Goal: Information Seeking & Learning: Learn about a topic

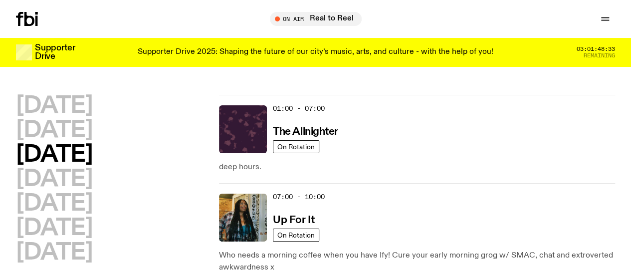
click at [92, 166] on h2 "[DATE]" at bounding box center [54, 155] width 76 height 22
click at [92, 191] on h2 "[DATE]" at bounding box center [54, 179] width 76 height 22
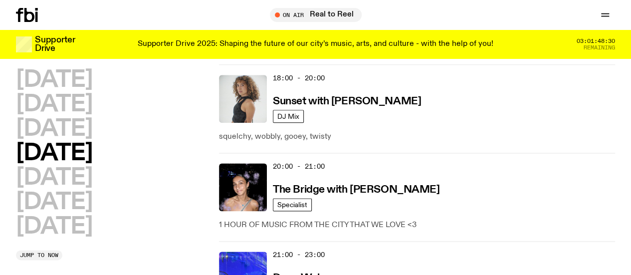
scroll to position [576, 0]
click at [25, 14] on icon at bounding box center [29, 15] width 10 height 14
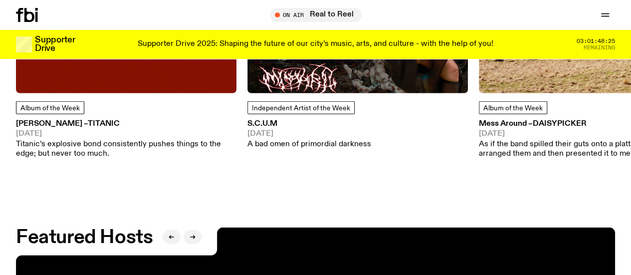
scroll to position [1325, 0]
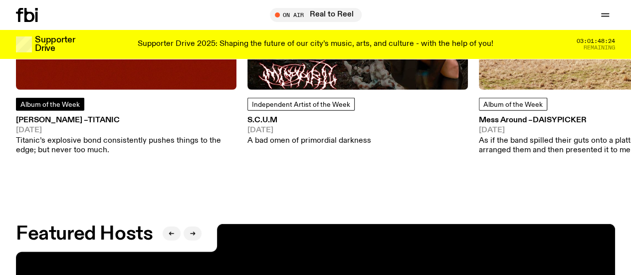
click at [68, 108] on span "Album of the Week" at bounding box center [49, 104] width 59 height 7
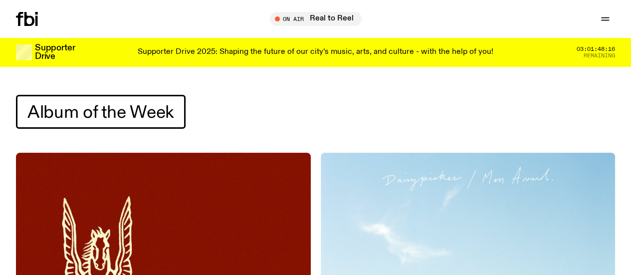
click at [35, 18] on icon at bounding box center [27, 19] width 22 height 14
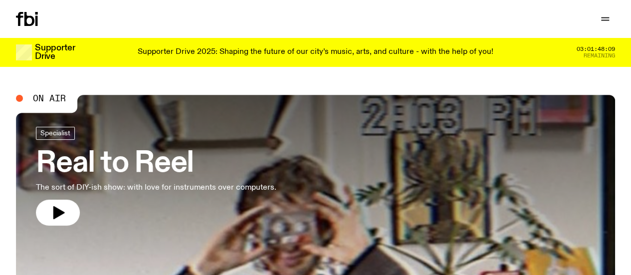
click at [0, 0] on link "Schedule" at bounding box center [0, 0] width 0 height 0
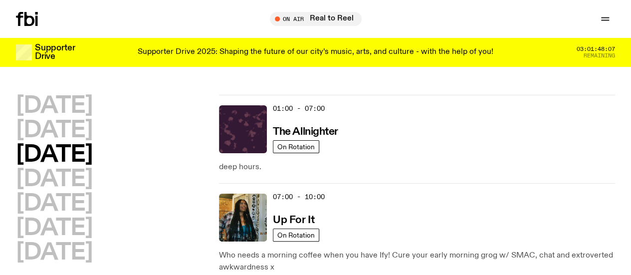
click at [0, 0] on circle "button" at bounding box center [0, 0] width 0 height 0
click at [0, 0] on icon "button" at bounding box center [0, 0] width 0 height 0
click at [346, 7] on div "Schedule Explore Read Volunteer Newsletter On Air Real to Reel Tune in live On …" at bounding box center [315, 19] width 631 height 38
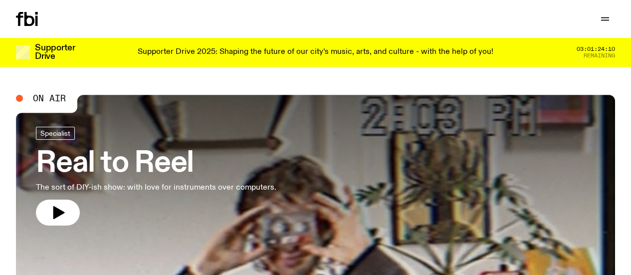
click at [0, 0] on link "Read" at bounding box center [0, 0] width 0 height 0
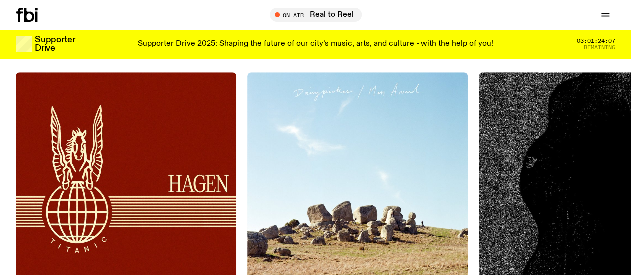
scroll to position [257, 0]
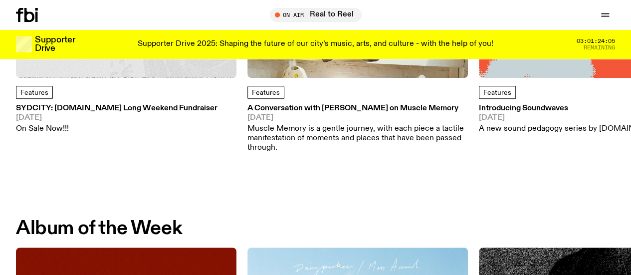
drag, startPoint x: 501, startPoint y: 109, endPoint x: 118, endPoint y: 132, distance: 383.8
click at [479, 132] on link "Introducing Soundwaves 29.05.25 A new sound pedagogy series by fbi.radio" at bounding box center [572, 119] width 186 height 29
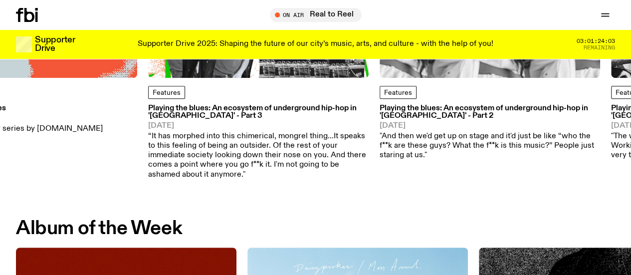
drag, startPoint x: 512, startPoint y: 121, endPoint x: 311, endPoint y: 142, distance: 201.6
click at [311, 142] on div "Features SYDCITY: fbi.radio Long Weekend Fundraiser 03.09.25 On Sale Now!!! Fea…" at bounding box center [315, 18] width 599 height 322
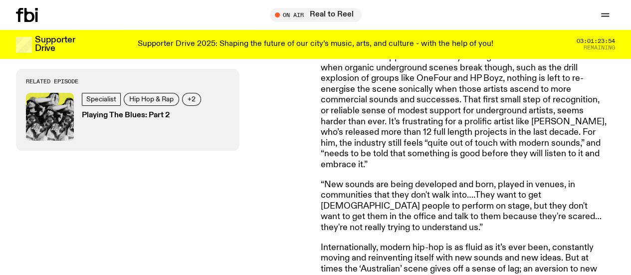
scroll to position [3867, 0]
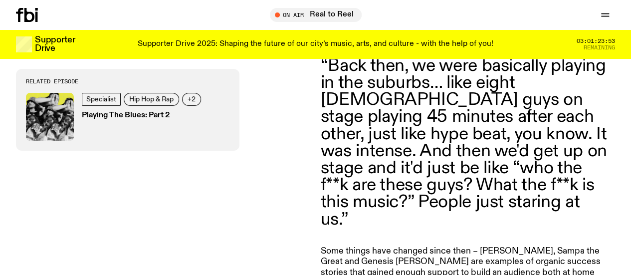
drag, startPoint x: 539, startPoint y: 178, endPoint x: 407, endPoint y: 199, distance: 133.8
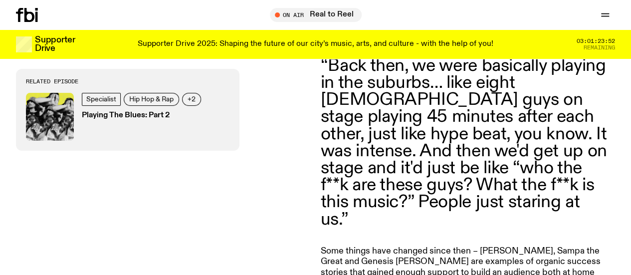
drag, startPoint x: 407, startPoint y: 199, endPoint x: 371, endPoint y: 218, distance: 40.6
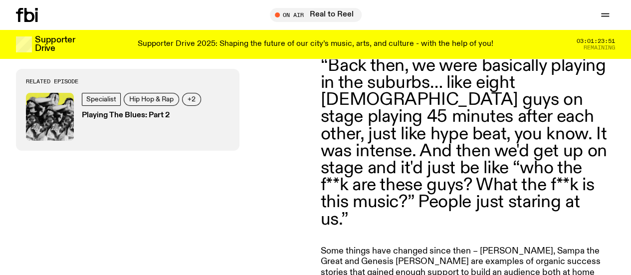
drag, startPoint x: 371, startPoint y: 218, endPoint x: 395, endPoint y: 227, distance: 26.0
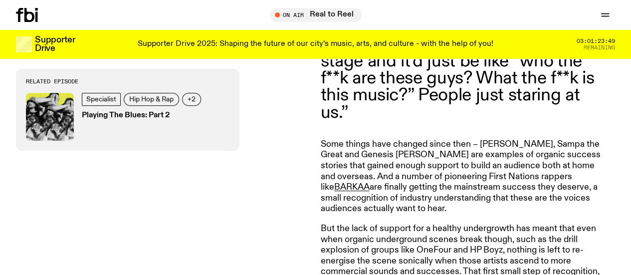
scroll to position [3975, 0]
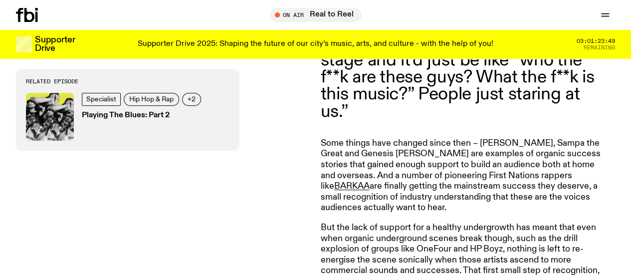
drag, startPoint x: 421, startPoint y: 157, endPoint x: 421, endPoint y: 231, distance: 74.8
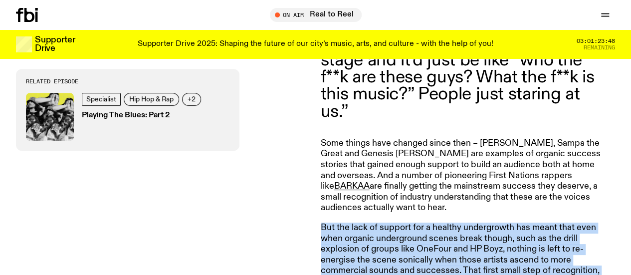
drag, startPoint x: 421, startPoint y: 231, endPoint x: 386, endPoint y: 111, distance: 125.8
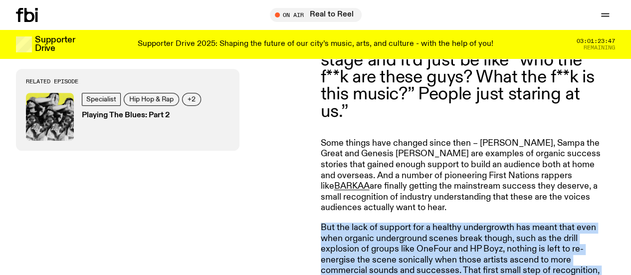
drag, startPoint x: 386, startPoint y: 111, endPoint x: 415, endPoint y: 229, distance: 122.3
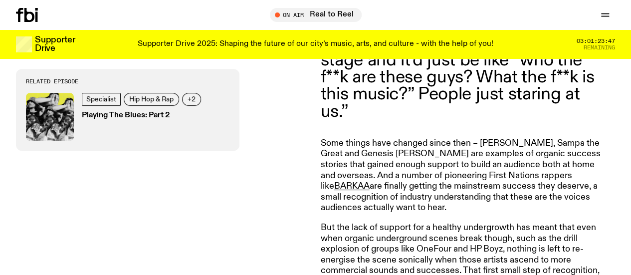
drag, startPoint x: 415, startPoint y: 229, endPoint x: 385, endPoint y: 123, distance: 110.5
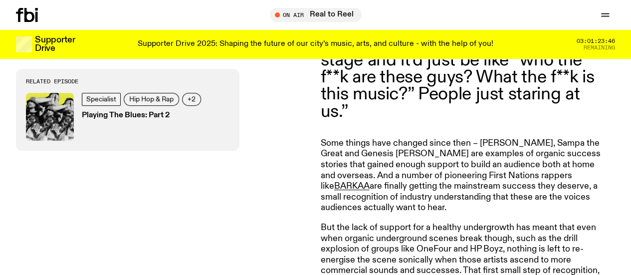
drag, startPoint x: 385, startPoint y: 123, endPoint x: 414, endPoint y: 251, distance: 131.0
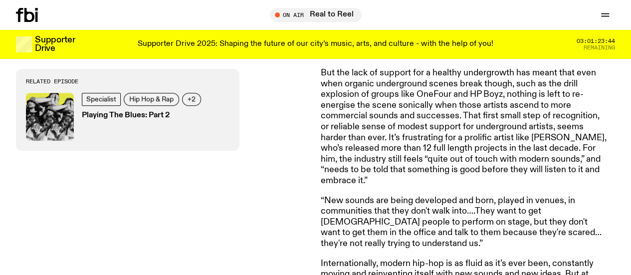
scroll to position [4130, 0]
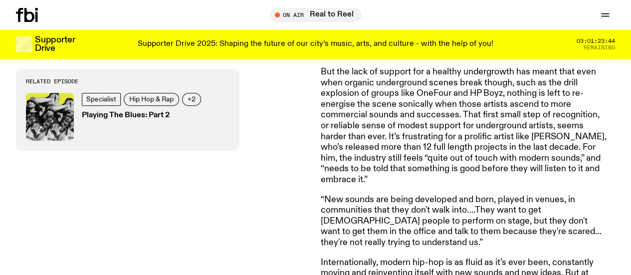
drag, startPoint x: 450, startPoint y: 194, endPoint x: 350, endPoint y: 136, distance: 115.1
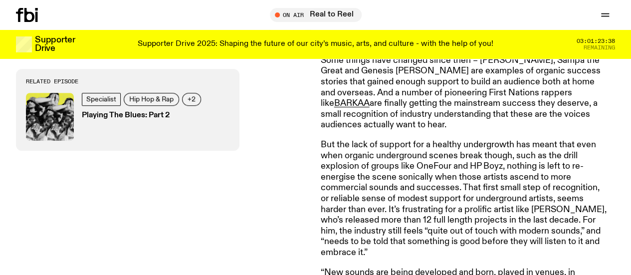
scroll to position [4396, 0]
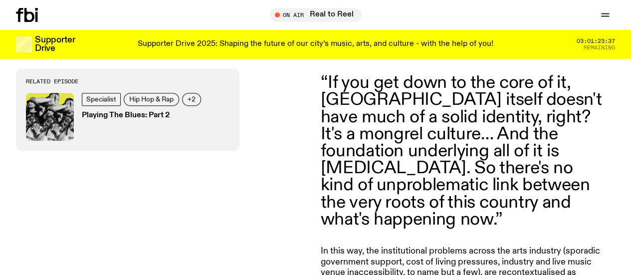
drag, startPoint x: 462, startPoint y: 136, endPoint x: 498, endPoint y: 168, distance: 48.1
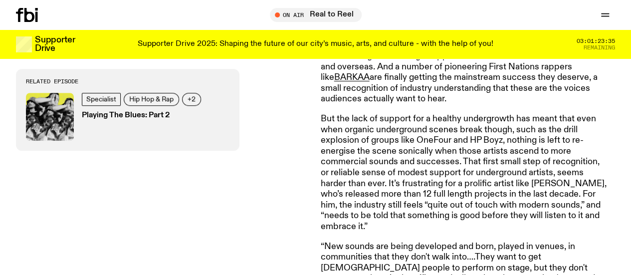
scroll to position [4082, 0]
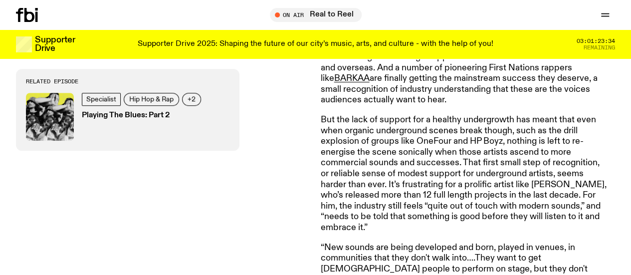
drag, startPoint x: 439, startPoint y: 102, endPoint x: 472, endPoint y: 135, distance: 46.9
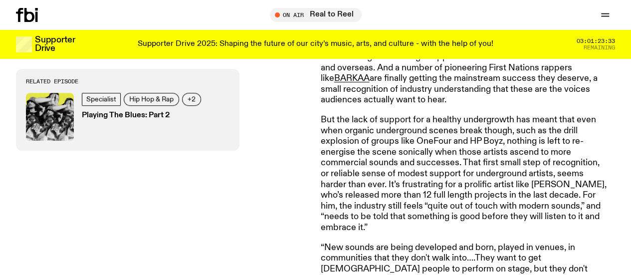
drag, startPoint x: 430, startPoint y: 143, endPoint x: 302, endPoint y: 69, distance: 147.5
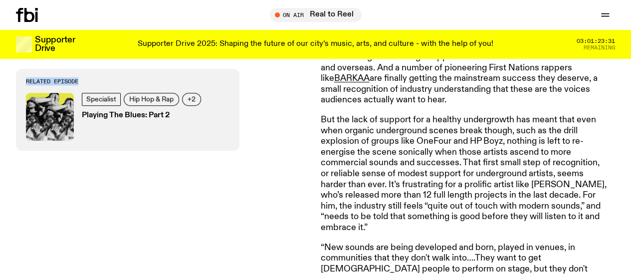
drag, startPoint x: 312, startPoint y: 72, endPoint x: 420, endPoint y: 120, distance: 117.7
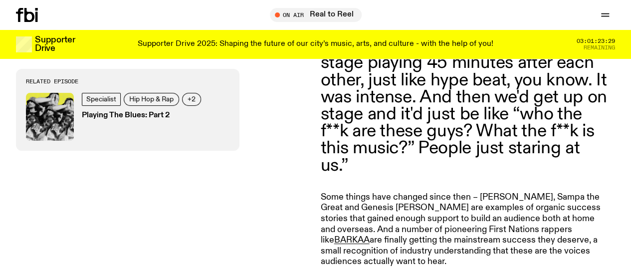
scroll to position [3921, 0]
drag, startPoint x: 420, startPoint y: 120, endPoint x: 423, endPoint y: 196, distance: 75.9
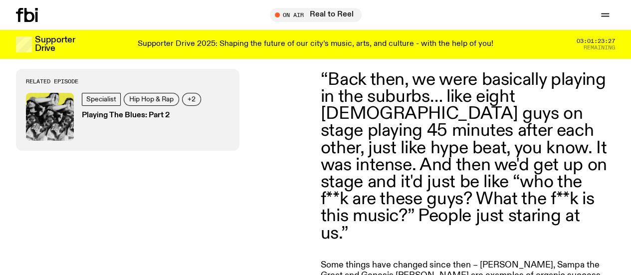
drag, startPoint x: 423, startPoint y: 196, endPoint x: 373, endPoint y: 234, distance: 63.0
drag, startPoint x: 373, startPoint y: 234, endPoint x: 311, endPoint y: 122, distance: 128.1
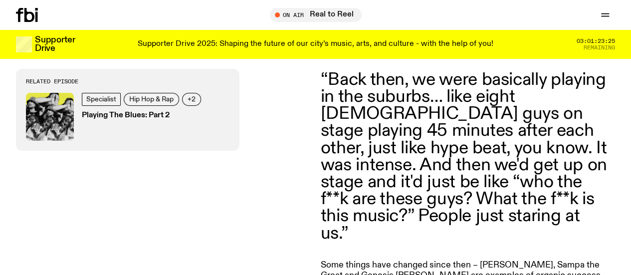
drag, startPoint x: 311, startPoint y: 122, endPoint x: 364, endPoint y: 225, distance: 115.6
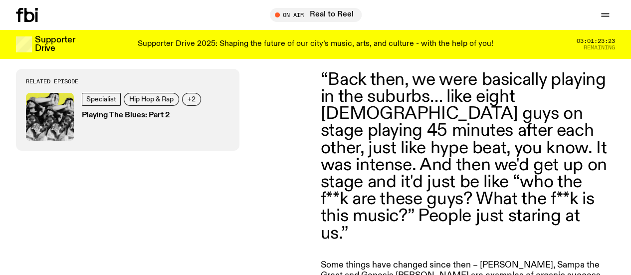
drag, startPoint x: 364, startPoint y: 225, endPoint x: 398, endPoint y: 241, distance: 37.5
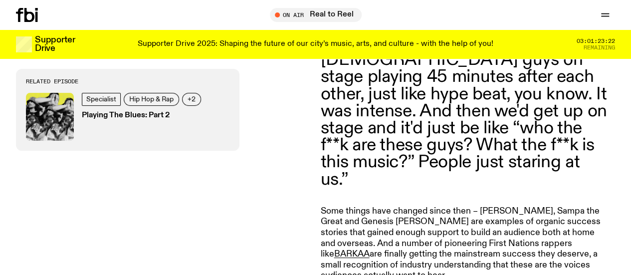
scroll to position [3907, 0]
